Goal: Task Accomplishment & Management: Use online tool/utility

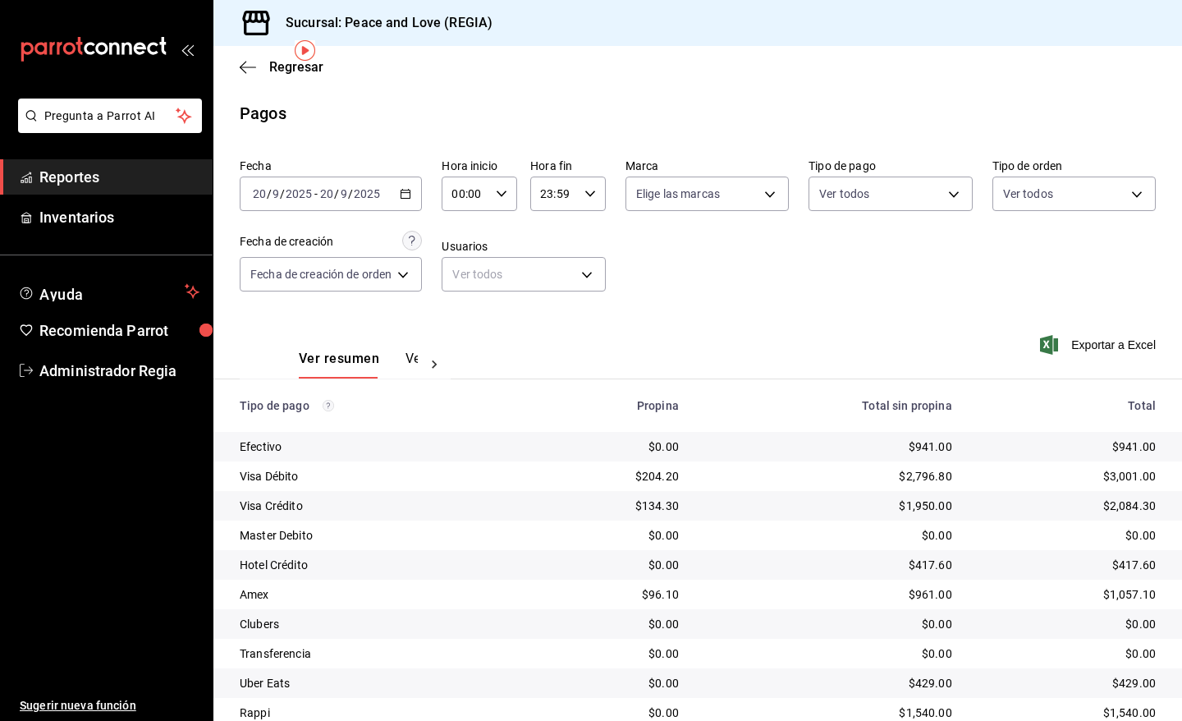
scroll to position [62, 0]
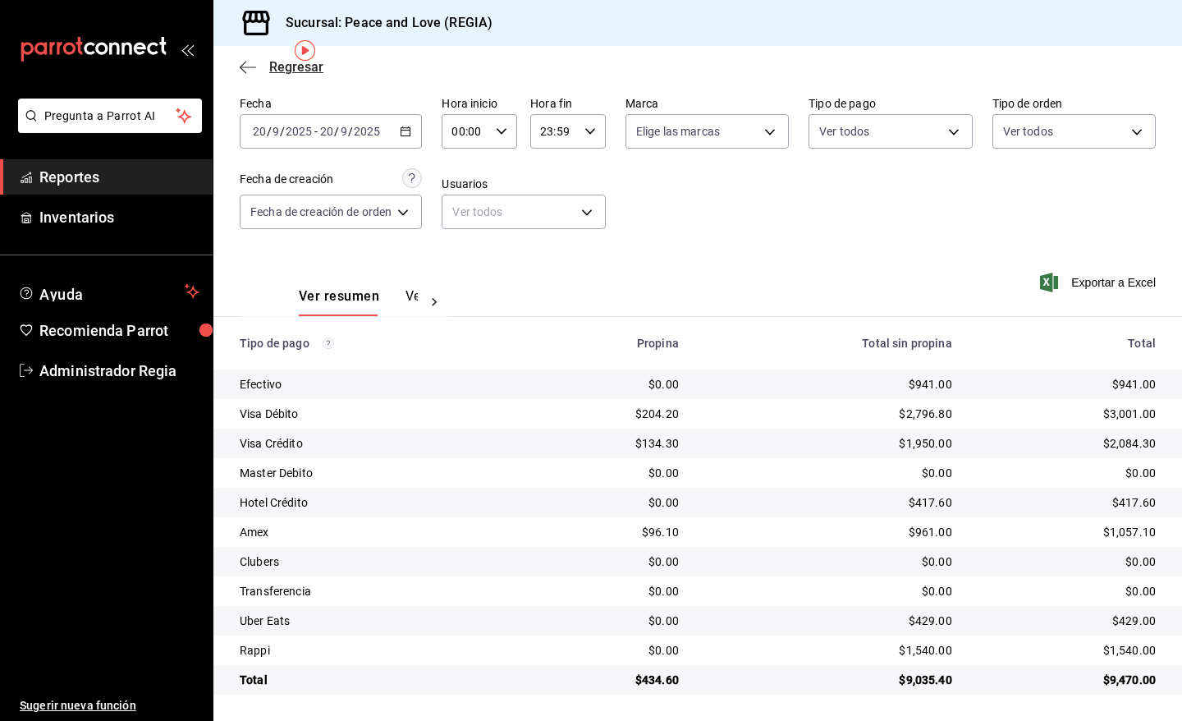
click at [290, 72] on span "Regresar" at bounding box center [296, 67] width 54 height 16
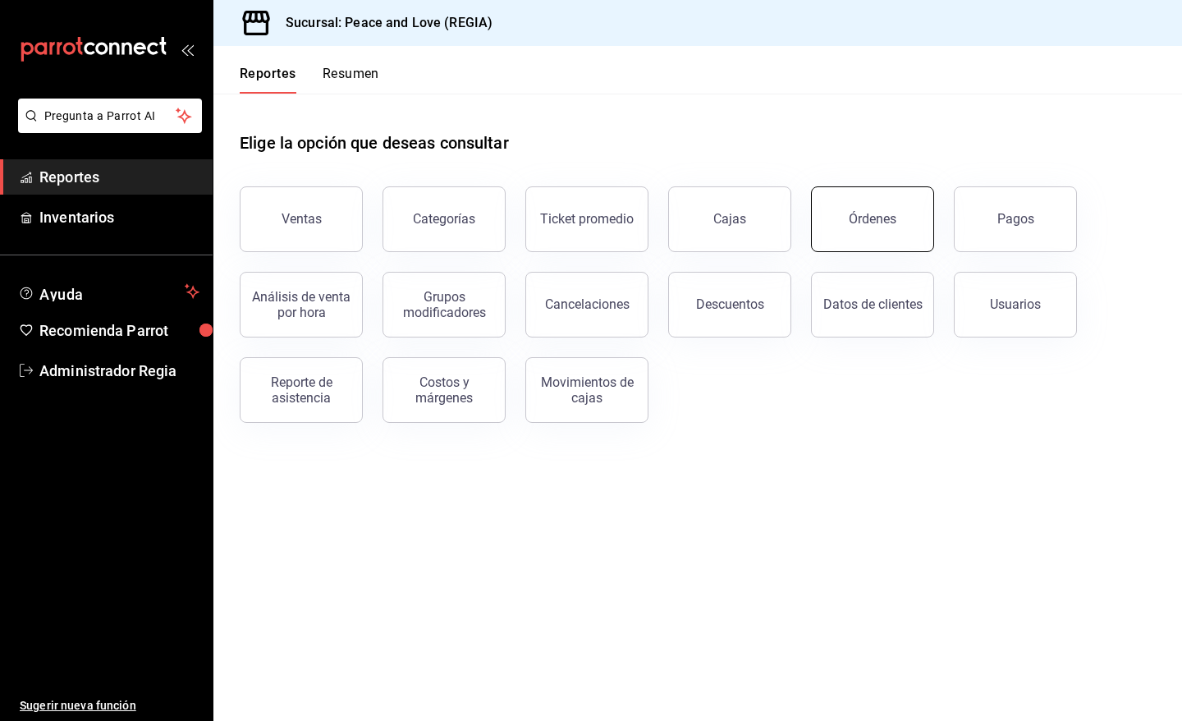
click at [850, 226] on button "Órdenes" at bounding box center [872, 219] width 123 height 66
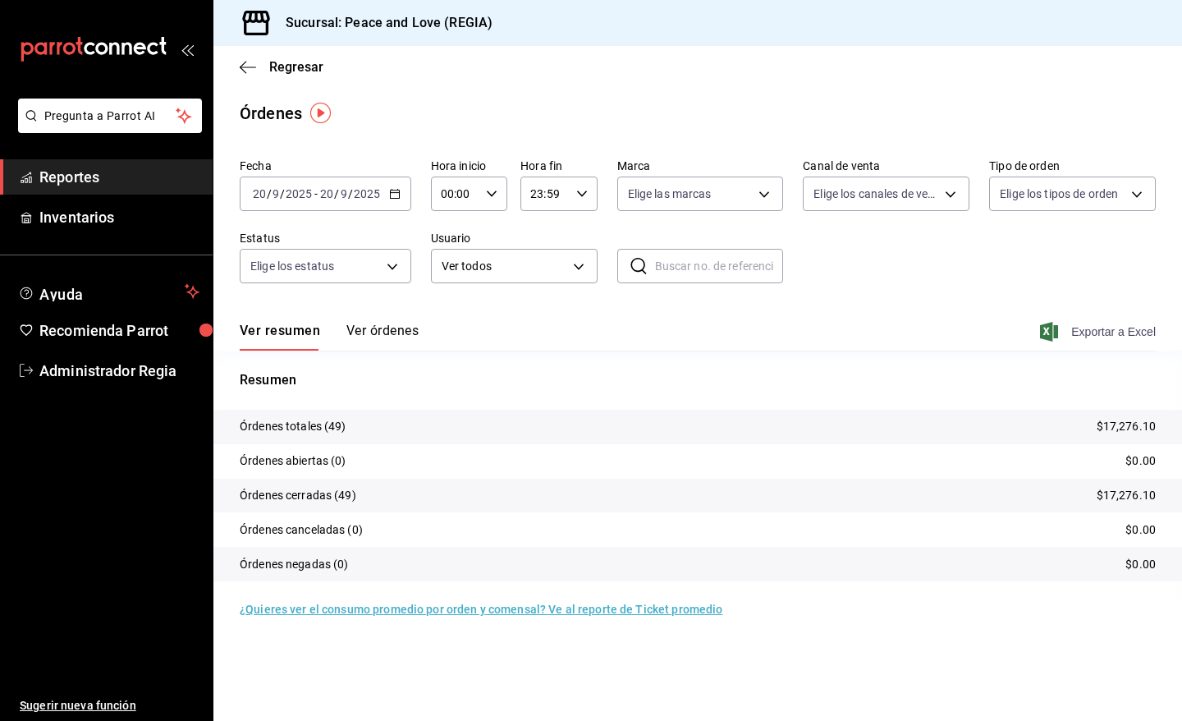
click at [1098, 337] on span "Exportar a Excel" at bounding box center [1099, 332] width 112 height 20
click at [921, 193] on body "Pregunta a Parrot AI Reportes Inventarios Ayuda Recomienda Parrot Administrador…" at bounding box center [591, 360] width 1182 height 721
click at [823, 346] on input "checkbox" at bounding box center [820, 349] width 15 height 15
checkbox input "true"
type input "UBER_EATS"
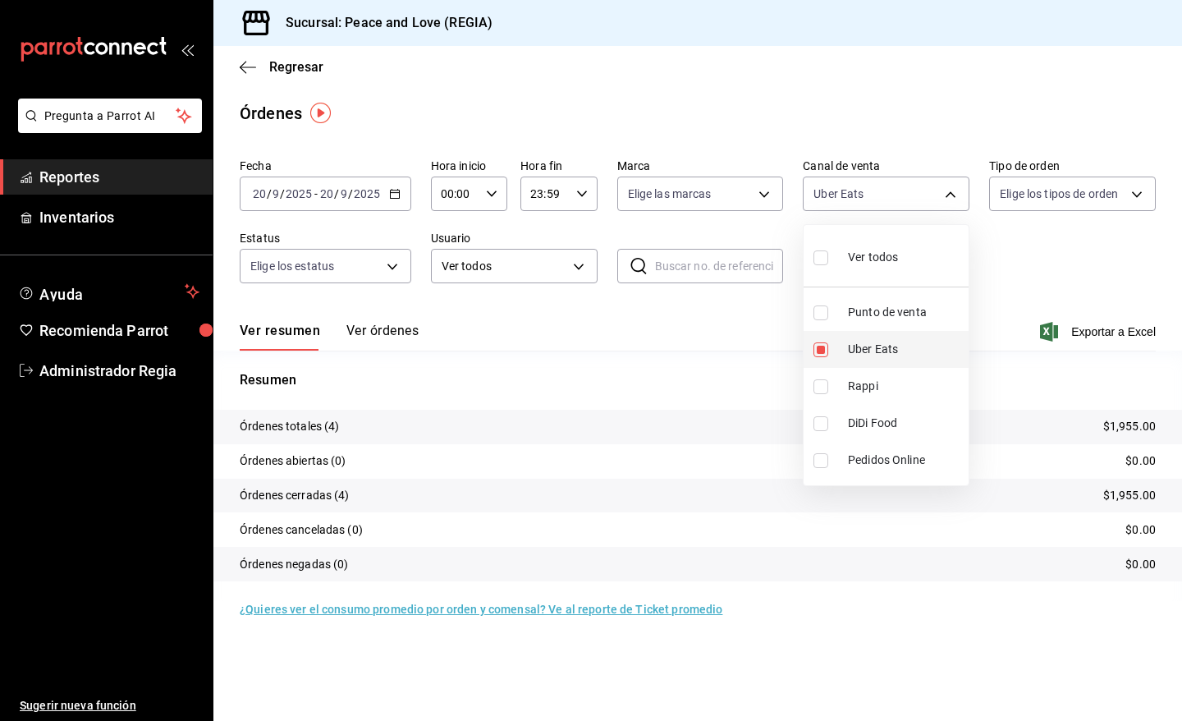
click at [819, 346] on input "checkbox" at bounding box center [820, 349] width 15 height 15
checkbox input "false"
click at [818, 382] on input "checkbox" at bounding box center [820, 386] width 15 height 15
checkbox input "true"
type input "RAPPI"
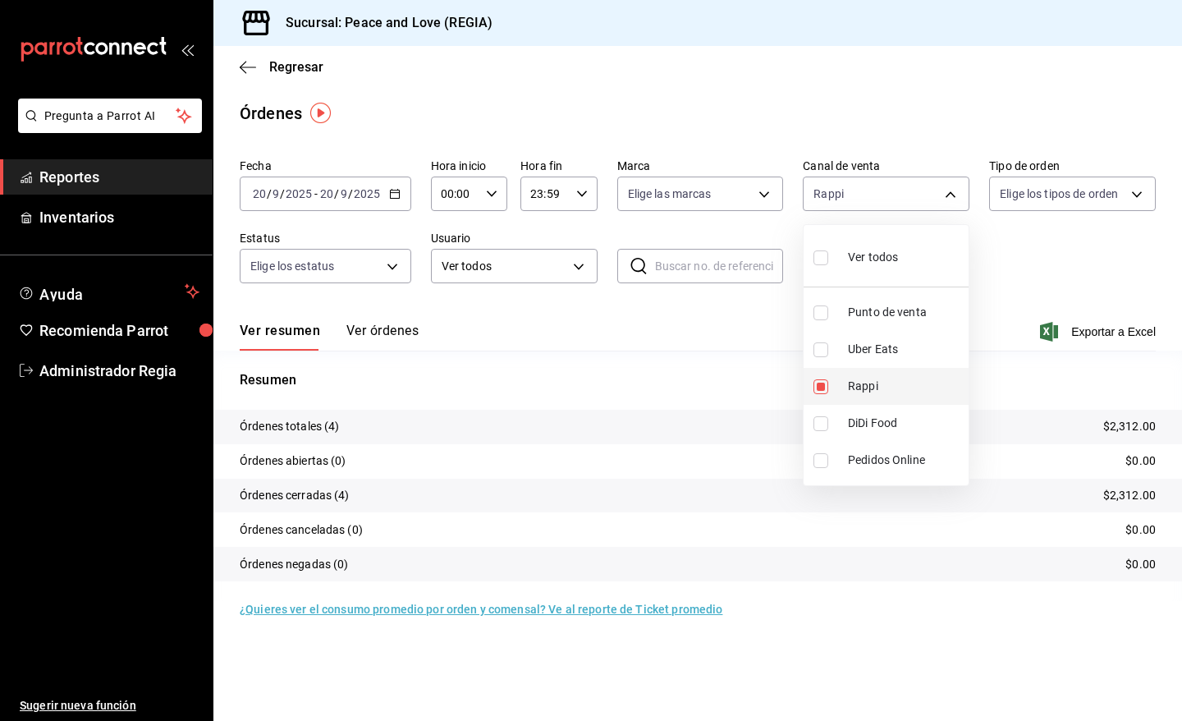
click at [818, 382] on input "checkbox" at bounding box center [820, 386] width 15 height 15
checkbox input "false"
click at [294, 66] on div at bounding box center [591, 360] width 1182 height 721
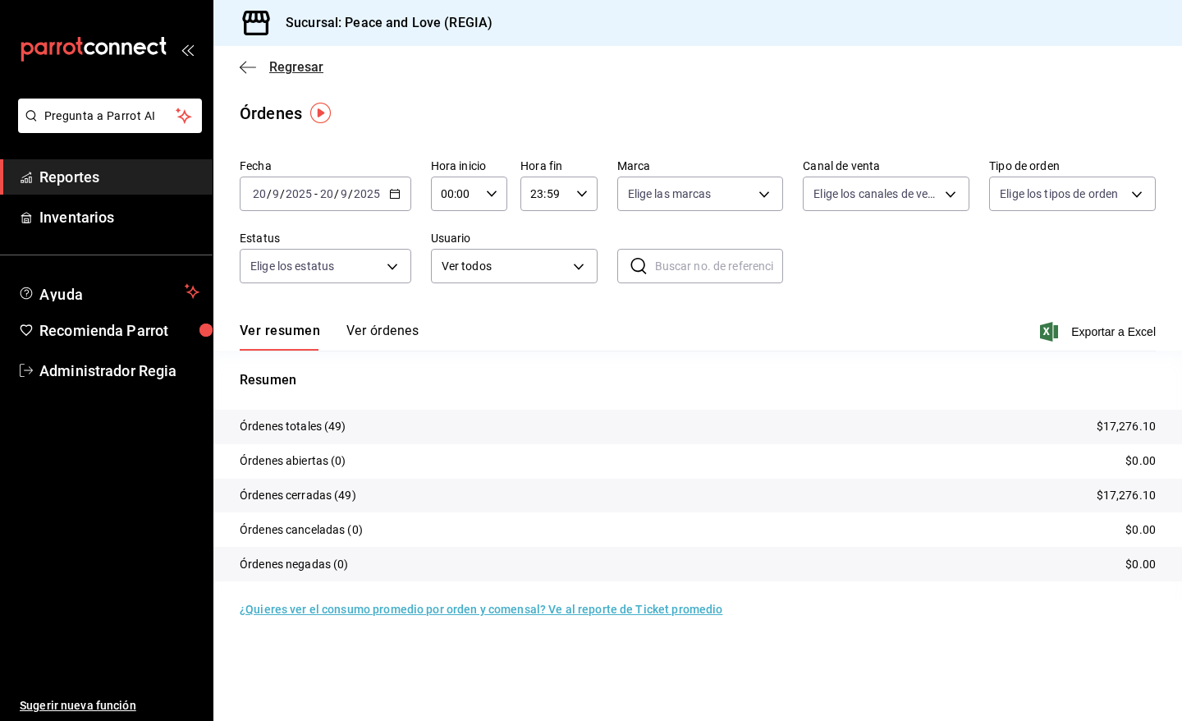
click at [291, 64] on span "Regresar" at bounding box center [296, 67] width 54 height 16
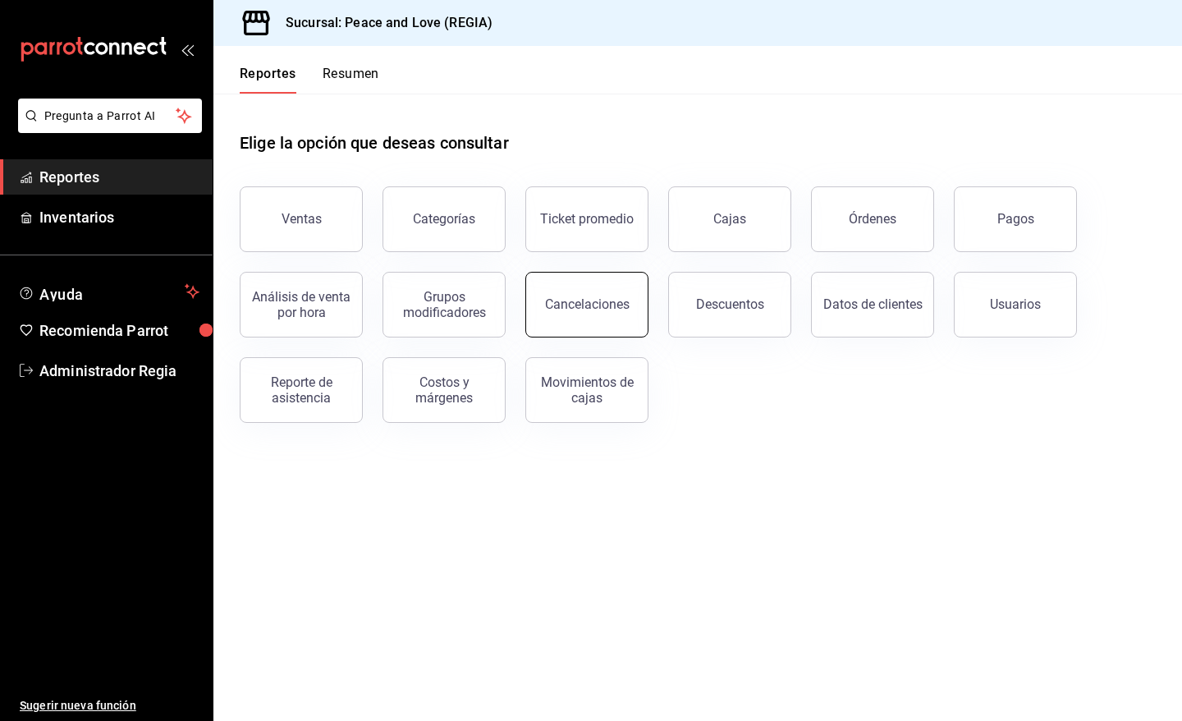
click at [600, 297] on div "Cancelaciones" at bounding box center [587, 304] width 85 height 16
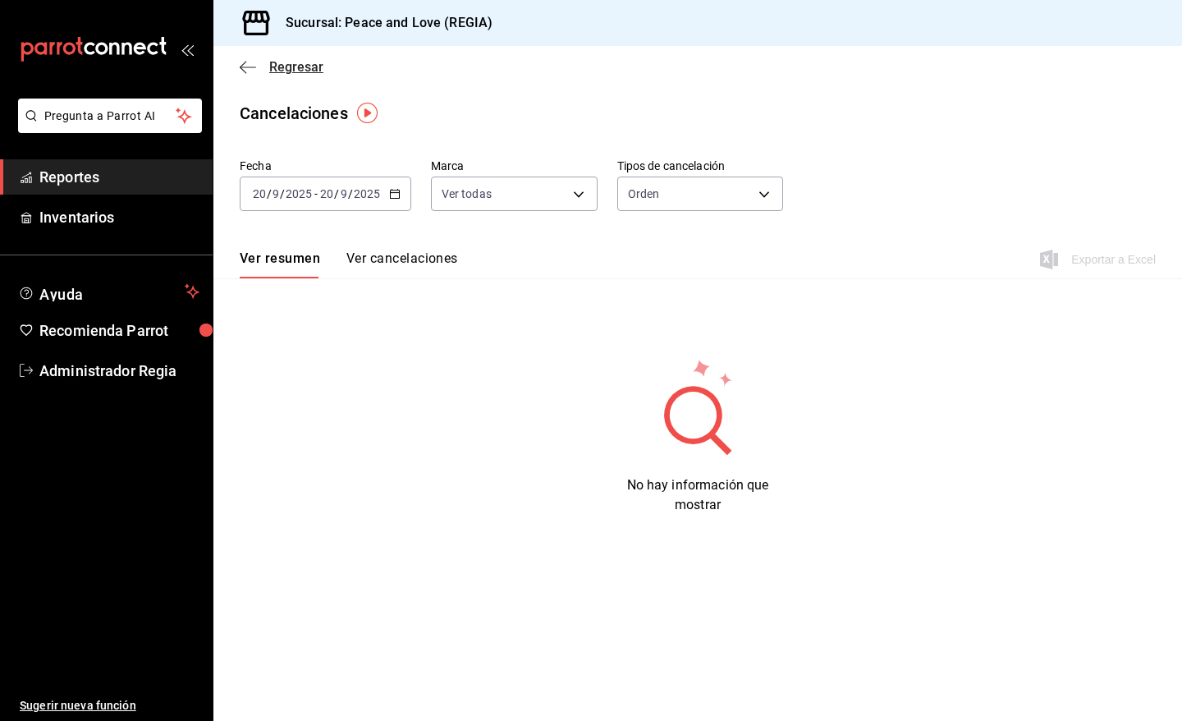
click at [294, 64] on span "Regresar" at bounding box center [296, 67] width 54 height 16
